Goal: Information Seeking & Learning: Check status

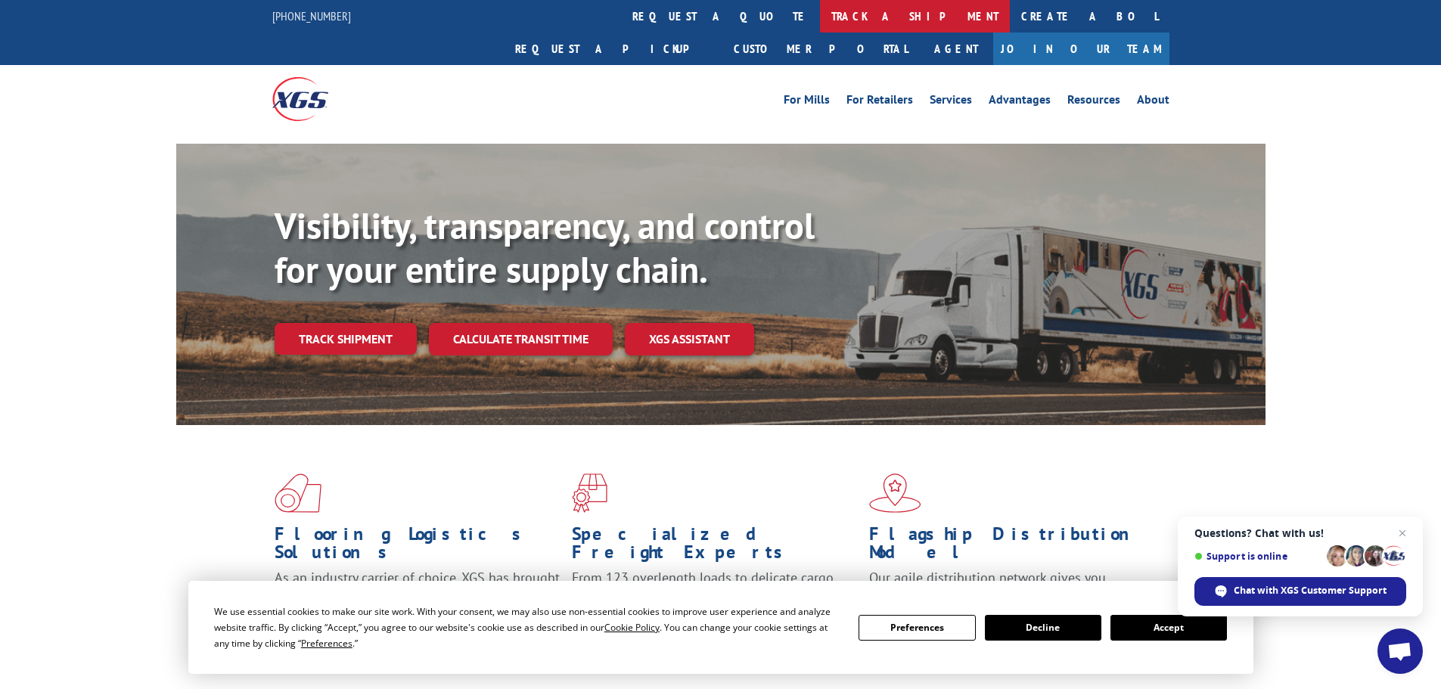
click at [820, 14] on link "track a shipment" at bounding box center [915, 16] width 190 height 33
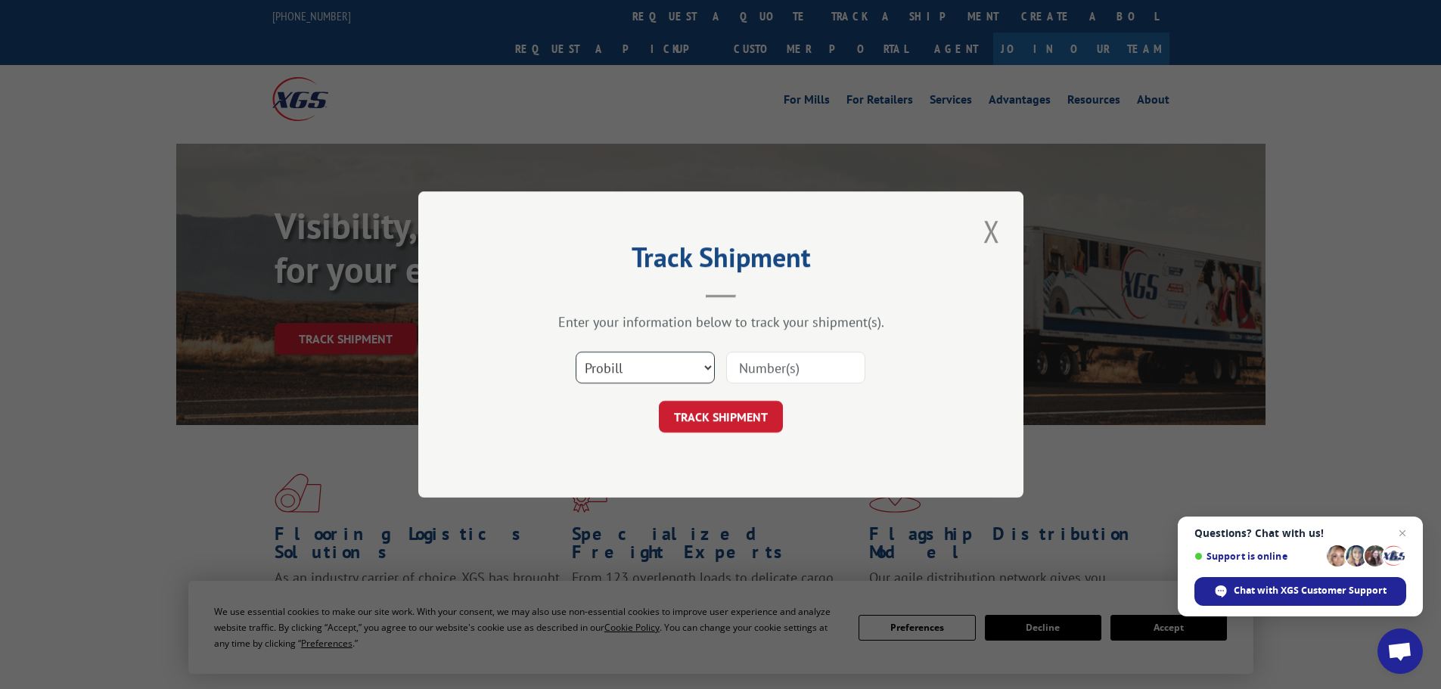
click at [639, 370] on select "Select category... Probill BOL PO" at bounding box center [645, 368] width 139 height 32
select select "po"
click at [576, 352] on select "Select category... Probill BOL PO" at bounding box center [645, 368] width 139 height 32
drag, startPoint x: 807, startPoint y: 382, endPoint x: 806, endPoint y: 366, distance: 15.9
click at [807, 376] on input at bounding box center [795, 368] width 139 height 32
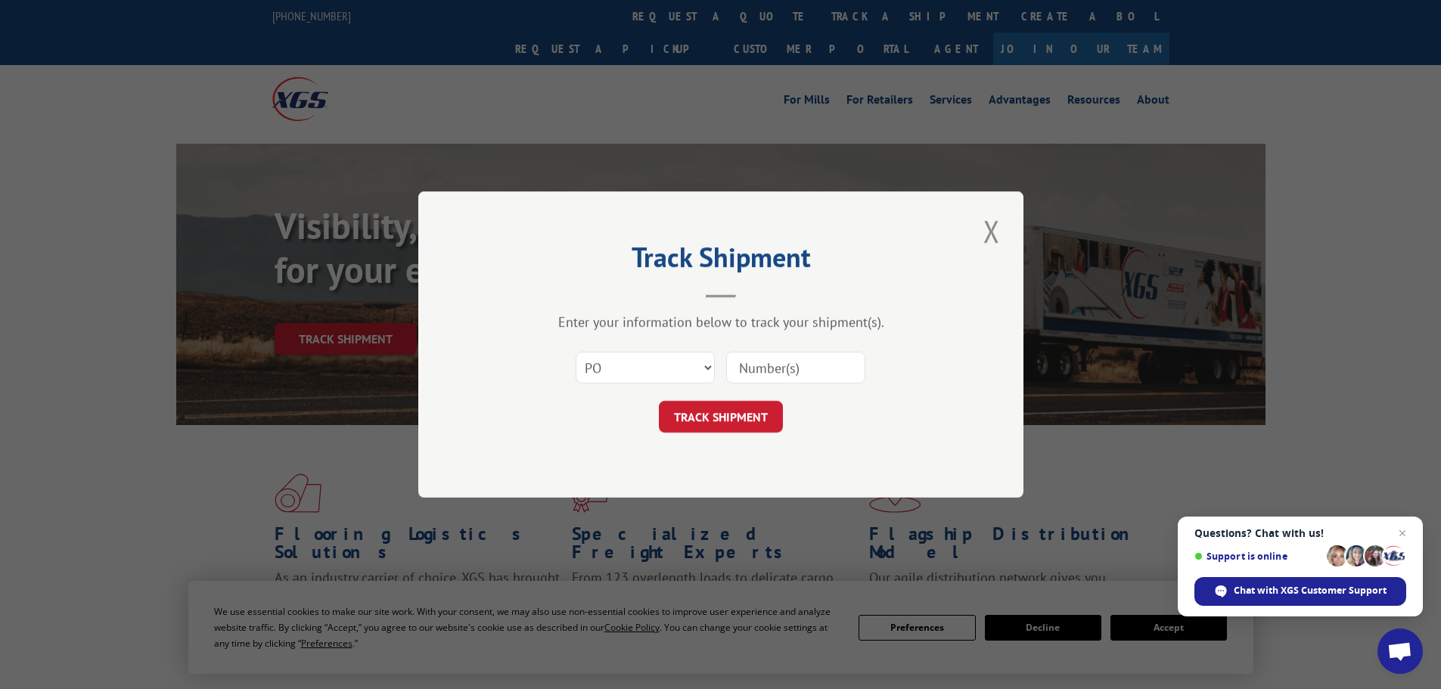
click at [806, 362] on input at bounding box center [795, 368] width 139 height 32
type input "23501451"
click button "TRACK SHIPMENT" at bounding box center [721, 417] width 124 height 32
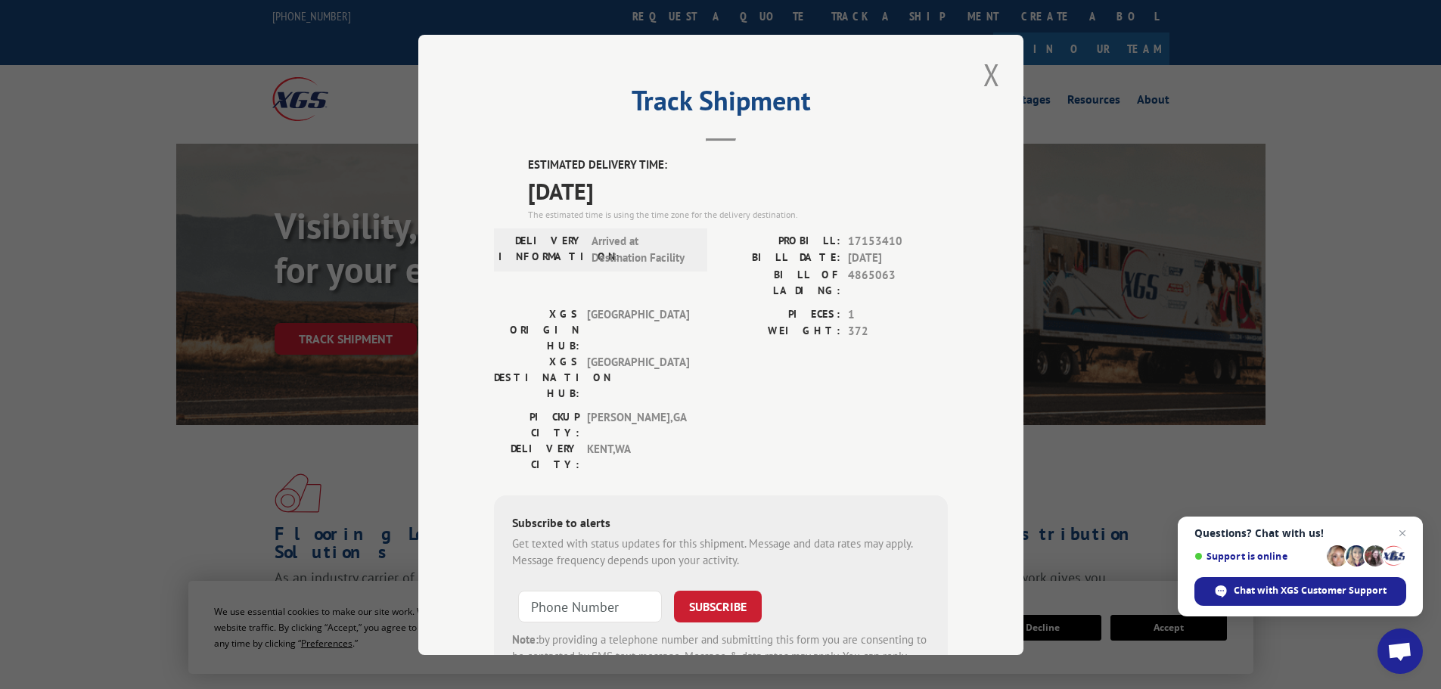
drag, startPoint x: 984, startPoint y: 76, endPoint x: 970, endPoint y: 67, distance: 17.0
click at [980, 73] on button "Close modal" at bounding box center [992, 75] width 26 height 42
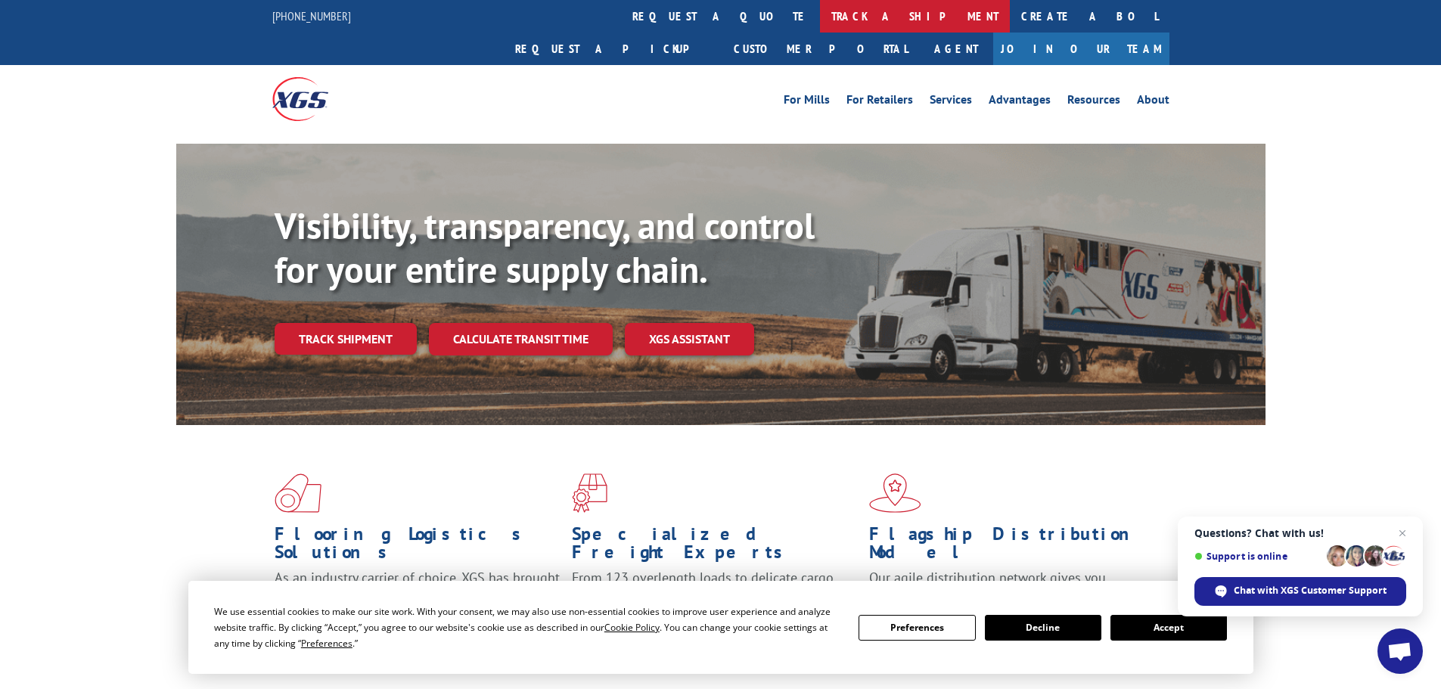
click at [820, 21] on link "track a shipment" at bounding box center [915, 16] width 190 height 33
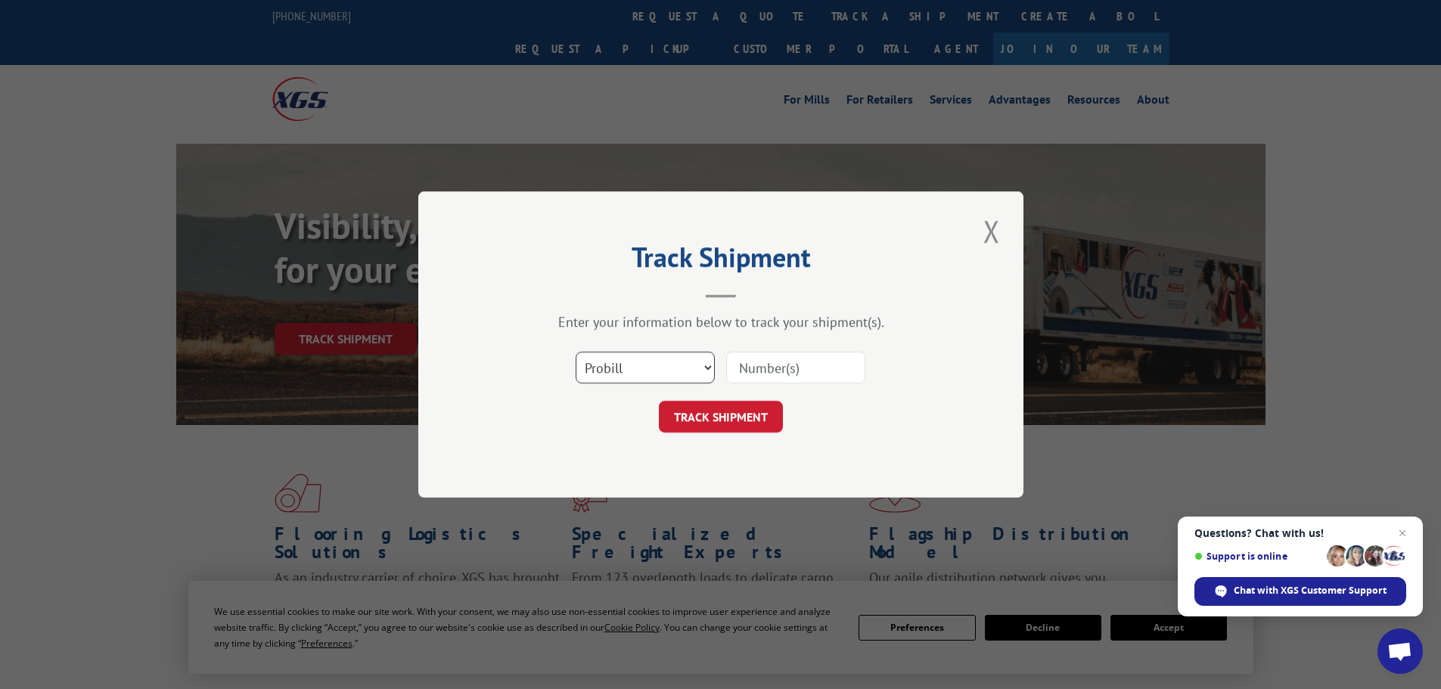
drag, startPoint x: 684, startPoint y: 361, endPoint x: 676, endPoint y: 380, distance: 20.4
click at [682, 365] on select "Select category... Probill BOL PO" at bounding box center [645, 368] width 139 height 32
select select "po"
click at [576, 352] on select "Select category... Probill BOL PO" at bounding box center [645, 368] width 139 height 32
click at [746, 384] on input at bounding box center [795, 368] width 139 height 32
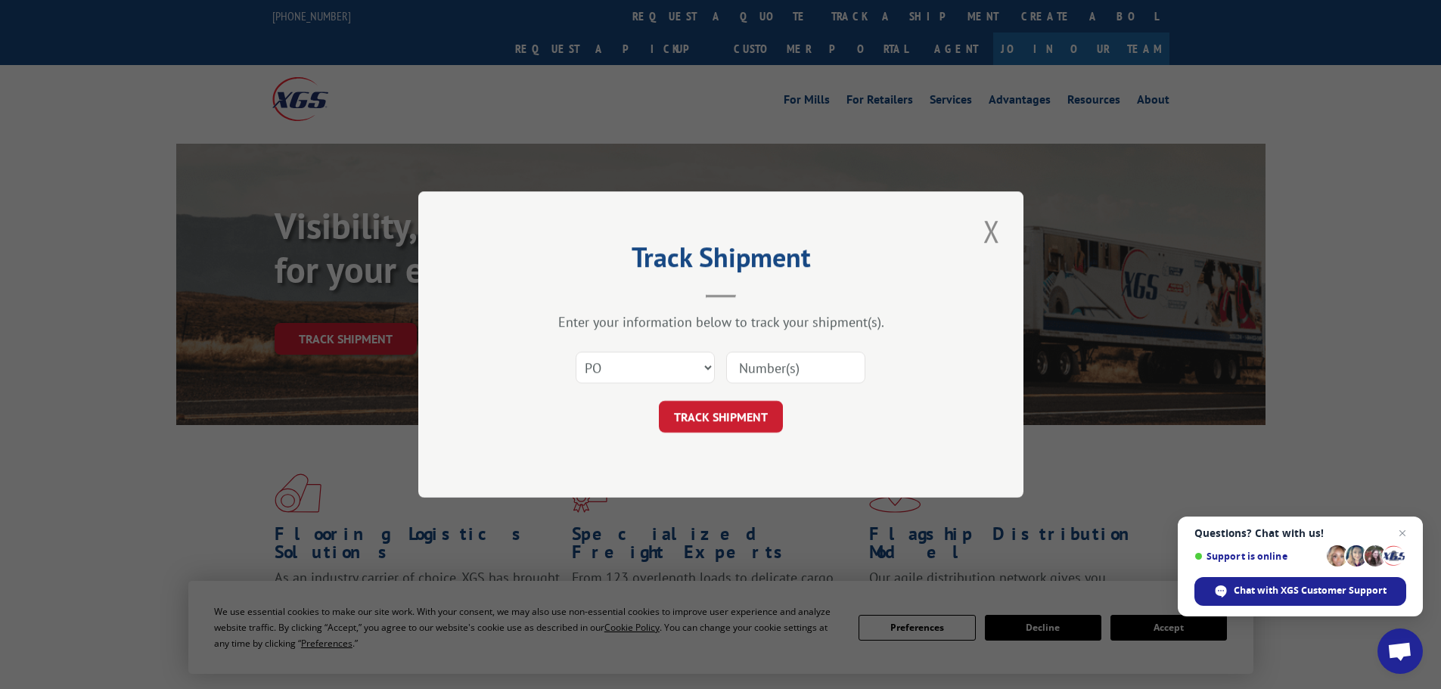
click at [748, 371] on input at bounding box center [795, 368] width 139 height 32
type input "23501465"
click at [659, 401] on button "TRACK SHIPMENT" at bounding box center [721, 417] width 124 height 32
